Goal: Task Accomplishment & Management: Manage account settings

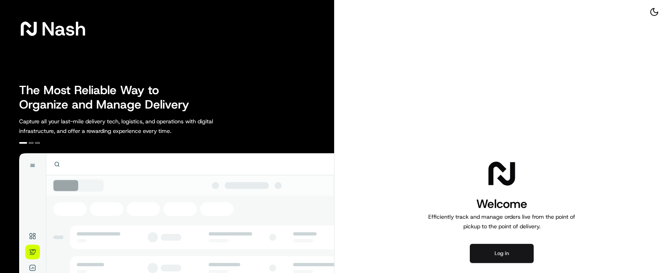
click at [507, 254] on button "Log in" at bounding box center [502, 253] width 64 height 19
click at [510, 253] on button "Log in" at bounding box center [502, 253] width 64 height 19
